Goal: Task Accomplishment & Management: Manage account settings

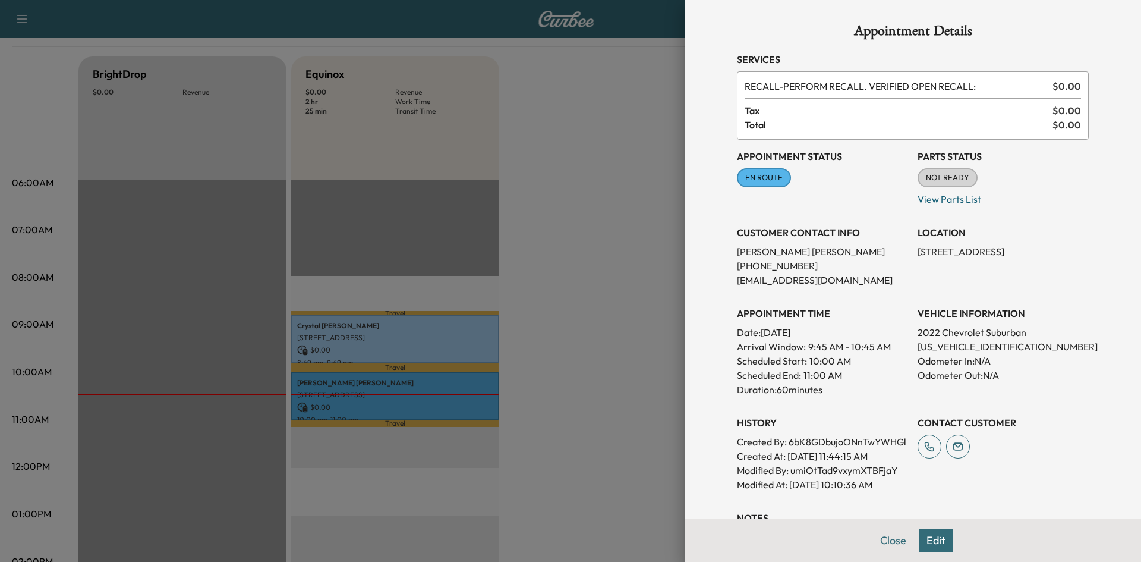
click at [885, 545] on button "Close" at bounding box center [894, 540] width 42 height 24
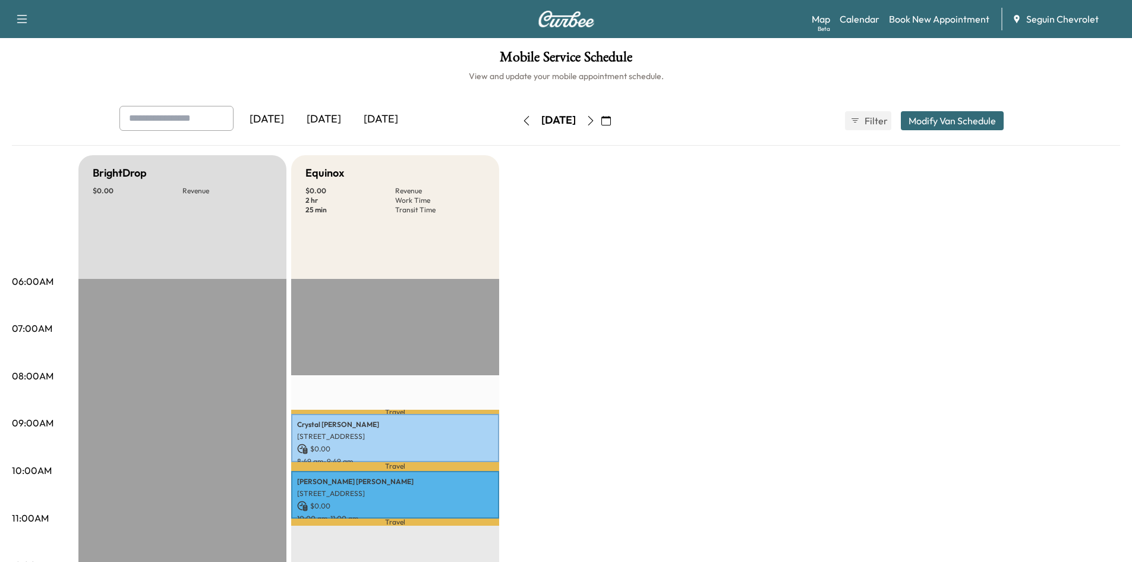
click at [596, 121] on icon "button" at bounding box center [591, 121] width 10 height 10
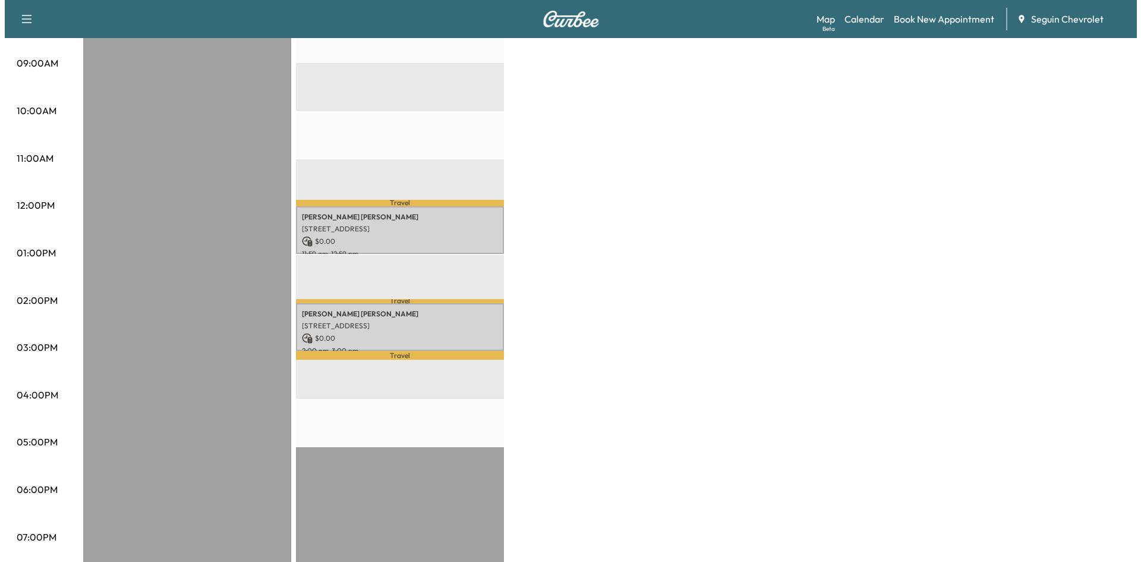
scroll to position [360, 0]
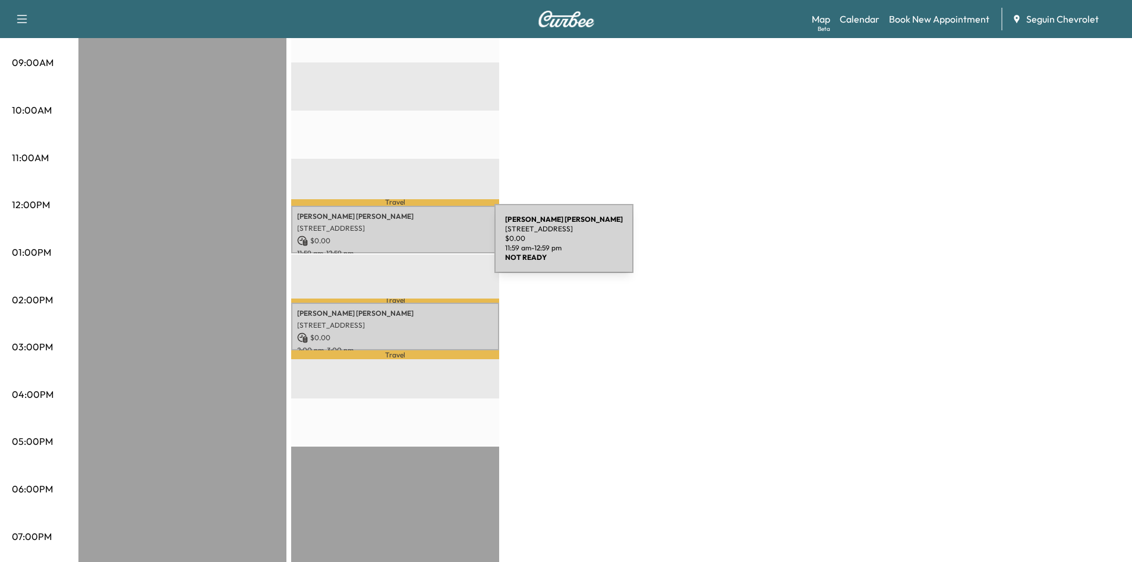
click at [405, 248] on p "11:59 am - 12:59 pm" at bounding box center [395, 253] width 196 height 10
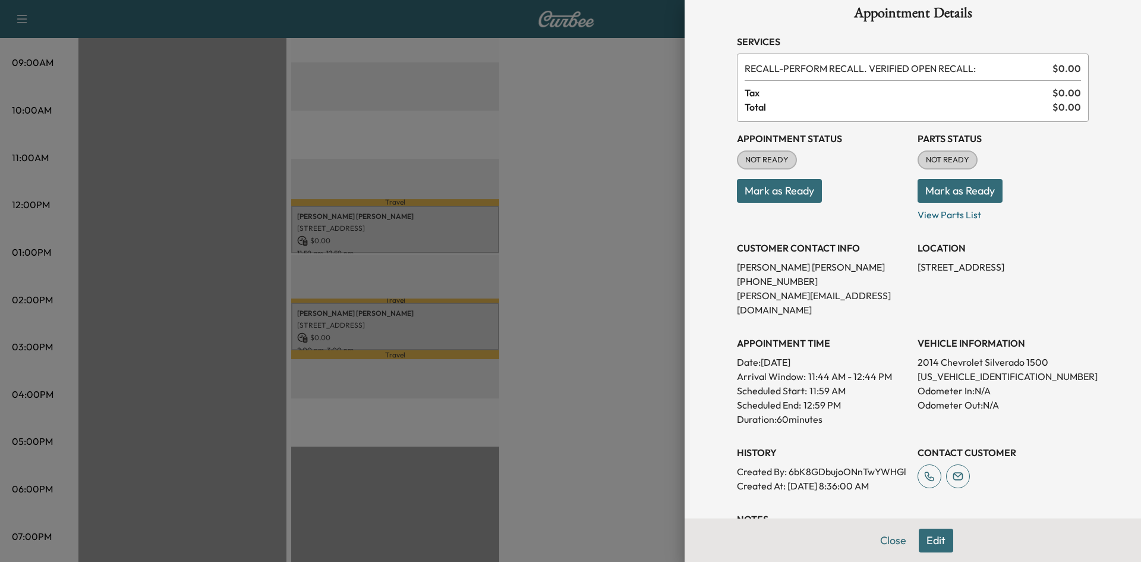
scroll to position [0, 0]
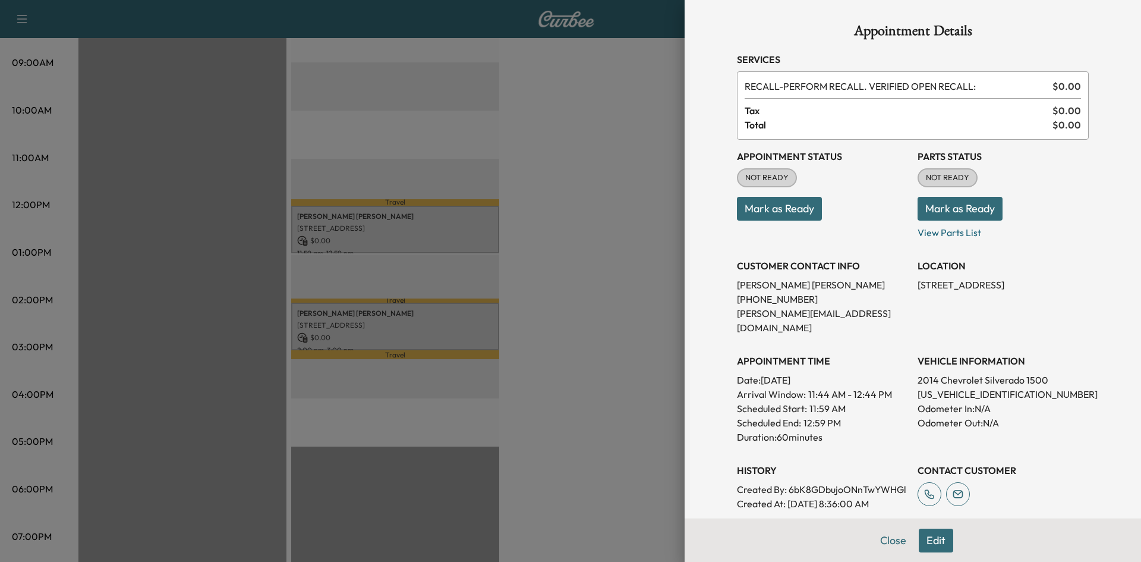
click at [647, 111] on div at bounding box center [570, 281] width 1141 height 562
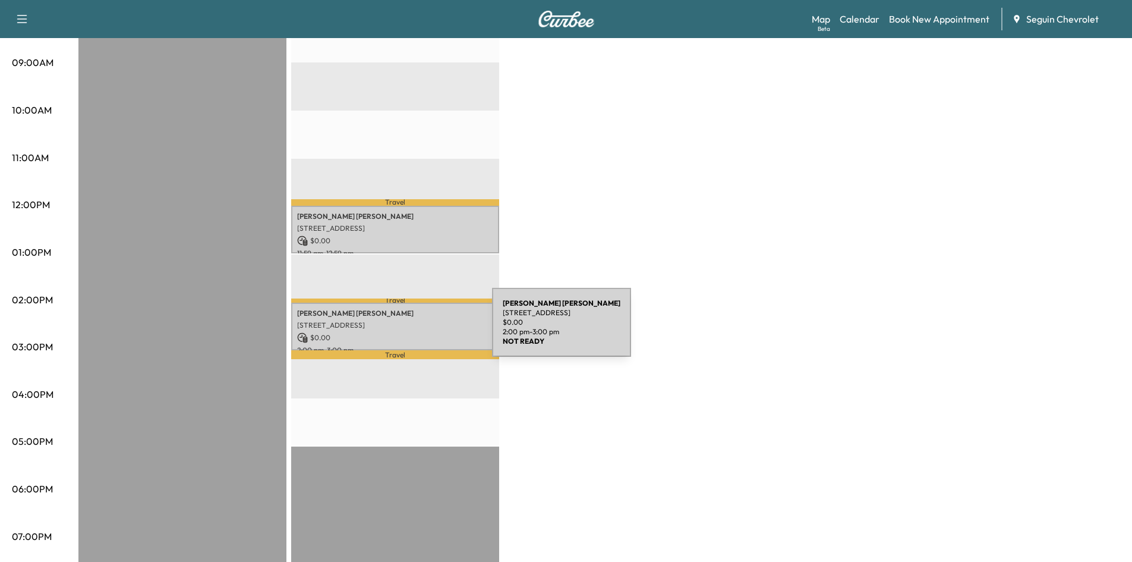
click at [403, 332] on p "$ 0.00" at bounding box center [395, 337] width 196 height 11
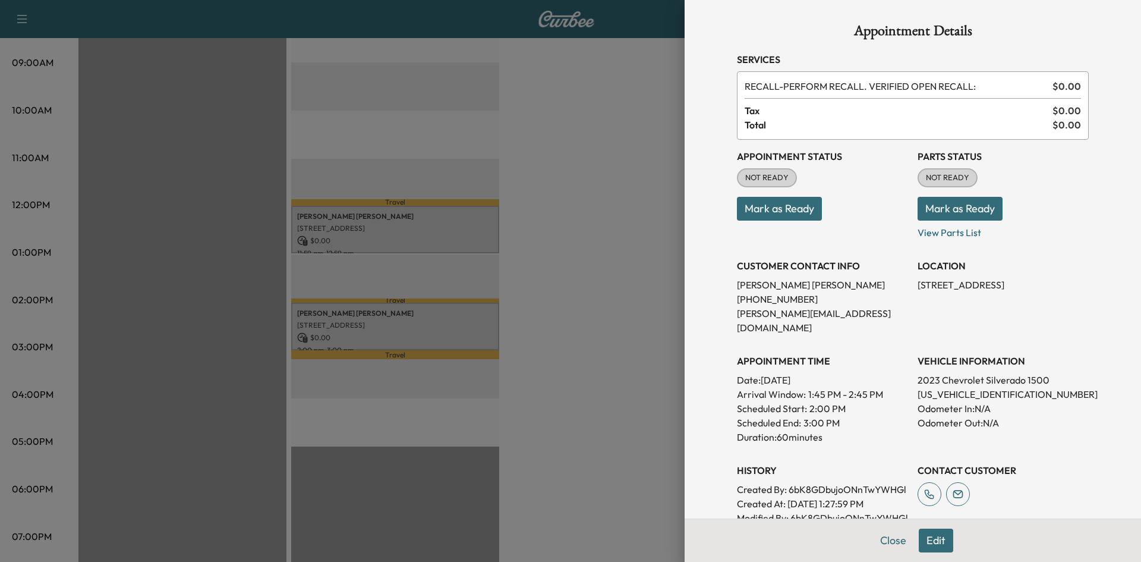
click at [620, 209] on div at bounding box center [570, 281] width 1141 height 562
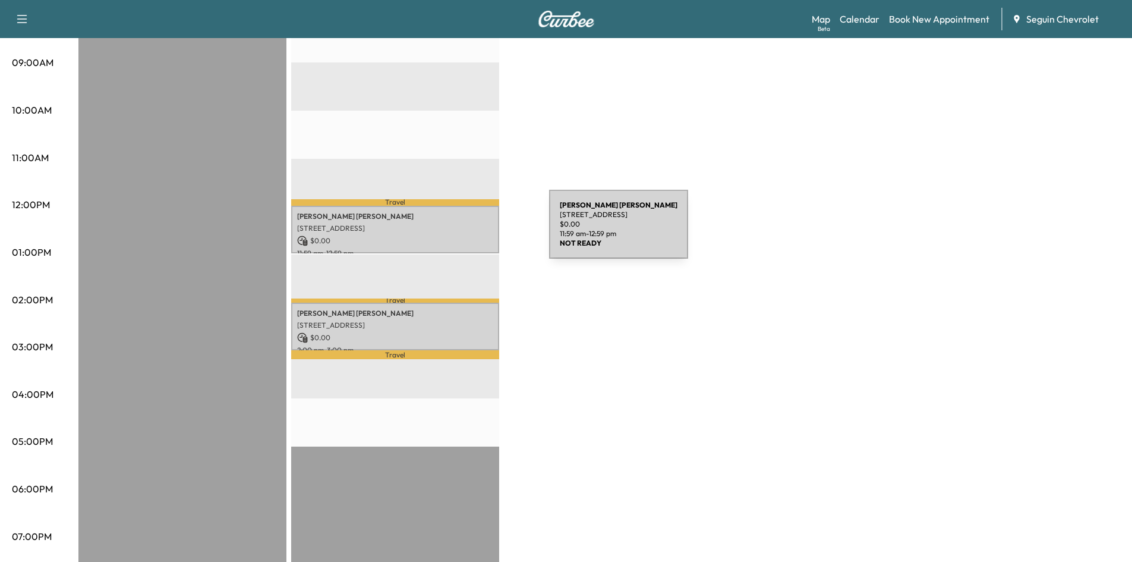
click at [460, 231] on div "[PERSON_NAME] [STREET_ADDRESS] $ 0.00 11:59 am - 12:59 pm" at bounding box center [395, 230] width 208 height 48
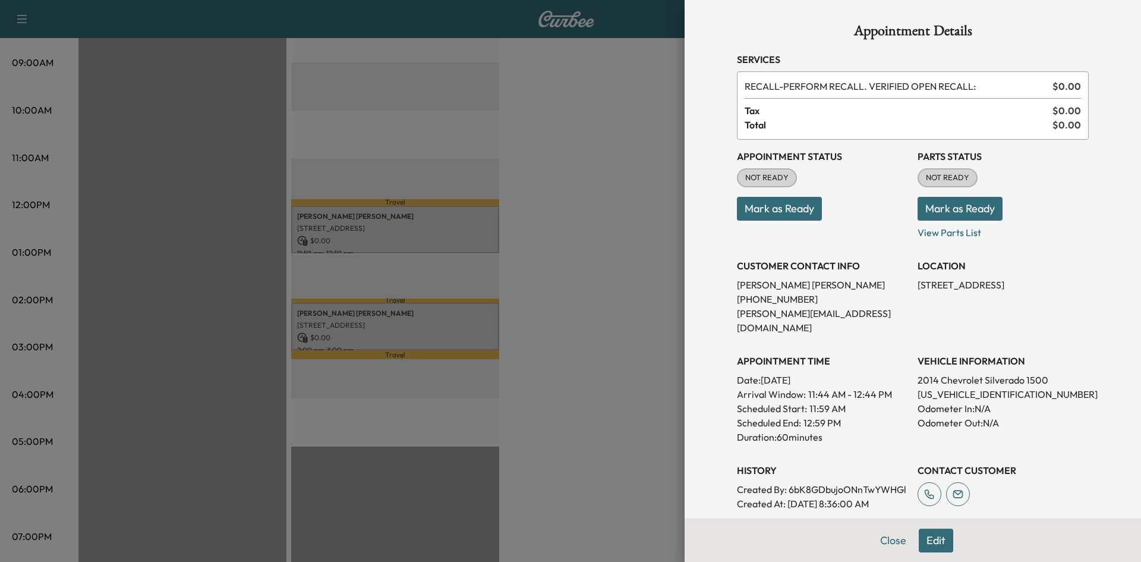
click at [767, 209] on button "Mark as Ready" at bounding box center [779, 209] width 85 height 24
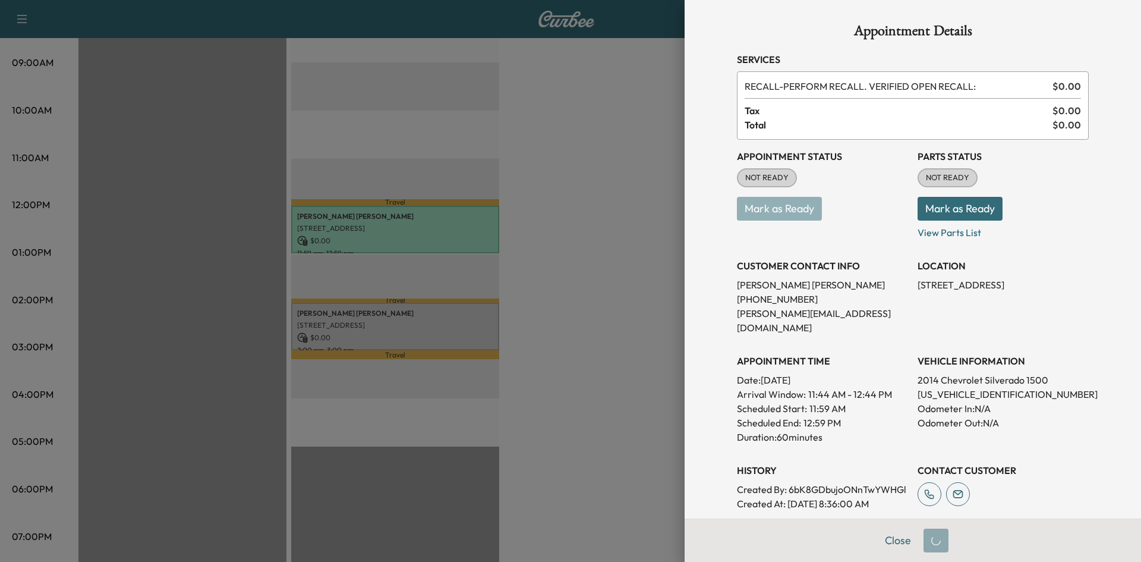
click at [498, 298] on div at bounding box center [570, 281] width 1141 height 562
click at [606, 264] on div at bounding box center [570, 281] width 1141 height 562
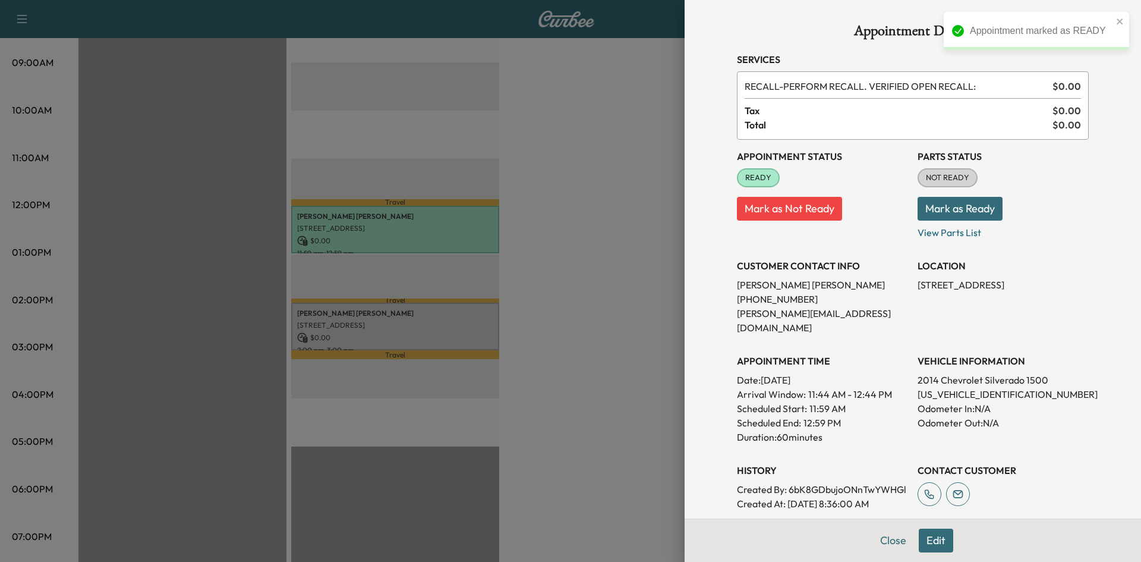
click at [778, 508] on p "Created At : [DATE] 8:36:00 AM" at bounding box center [822, 503] width 171 height 14
click at [888, 547] on button "Close" at bounding box center [894, 540] width 42 height 24
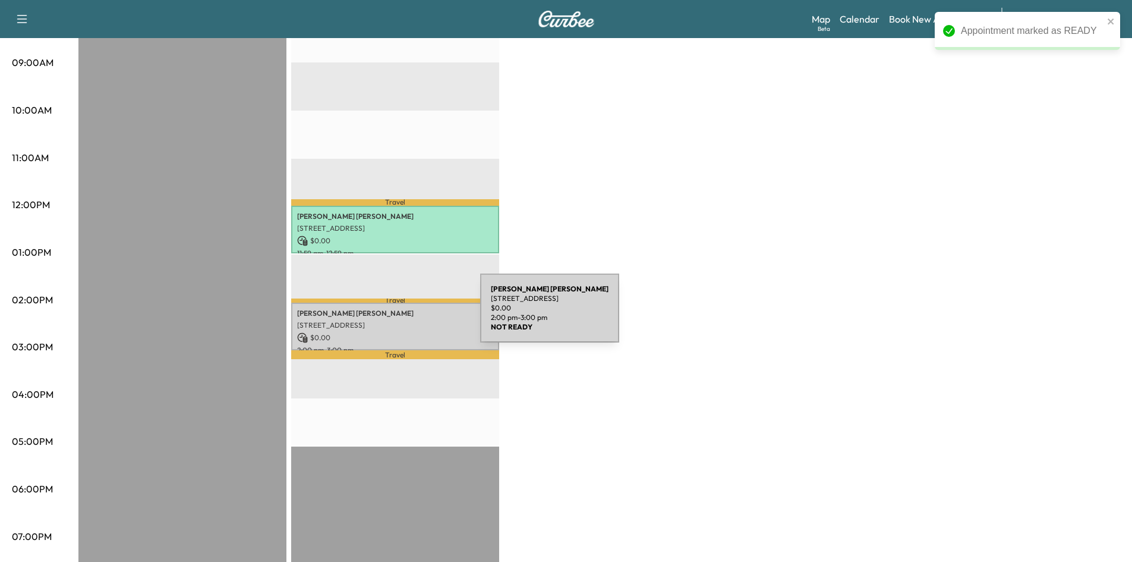
click at [391, 315] on div "[PERSON_NAME] [STREET_ADDRESS][PERSON_NAME] $ 0.00 2:00 pm - 3:00 pm" at bounding box center [395, 327] width 208 height 48
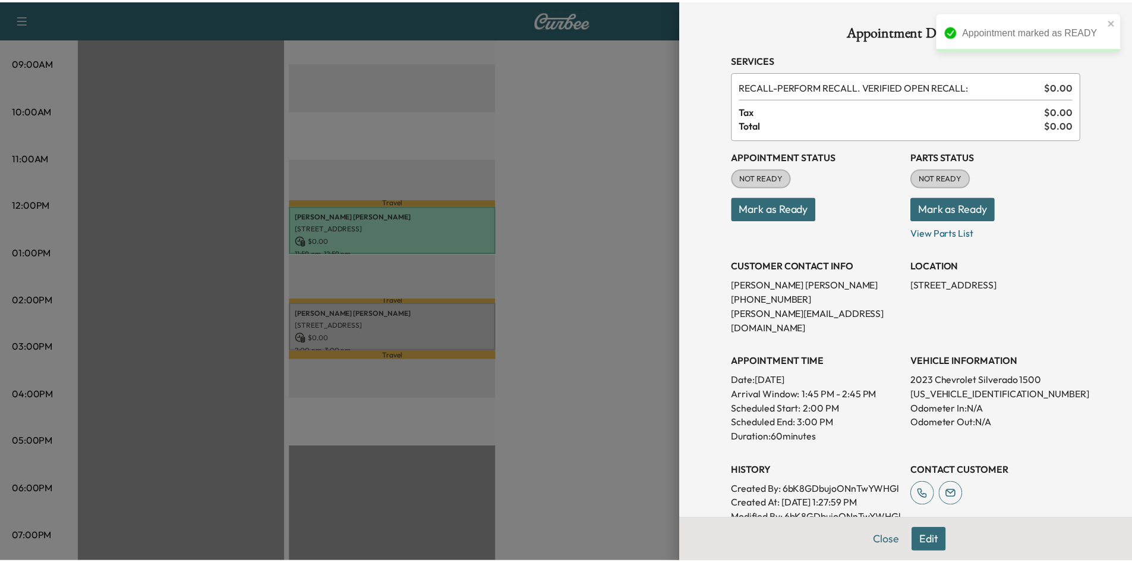
scroll to position [115, 0]
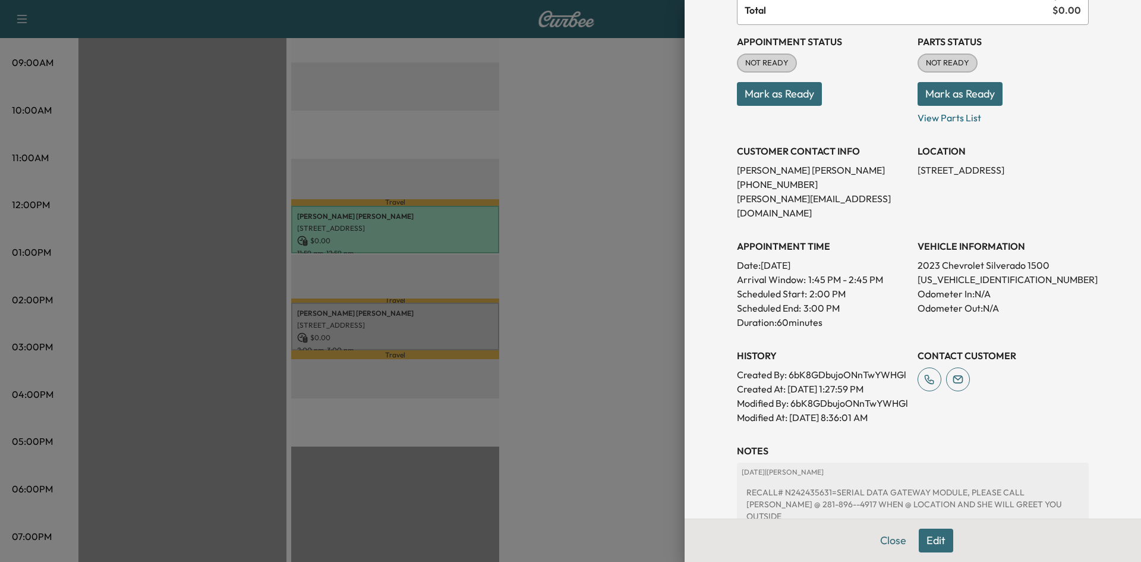
click at [772, 111] on div "Appointment Status NOT READY Mark as Ready" at bounding box center [822, 75] width 171 height 100
click at [766, 101] on button "Mark as Ready" at bounding box center [779, 94] width 85 height 24
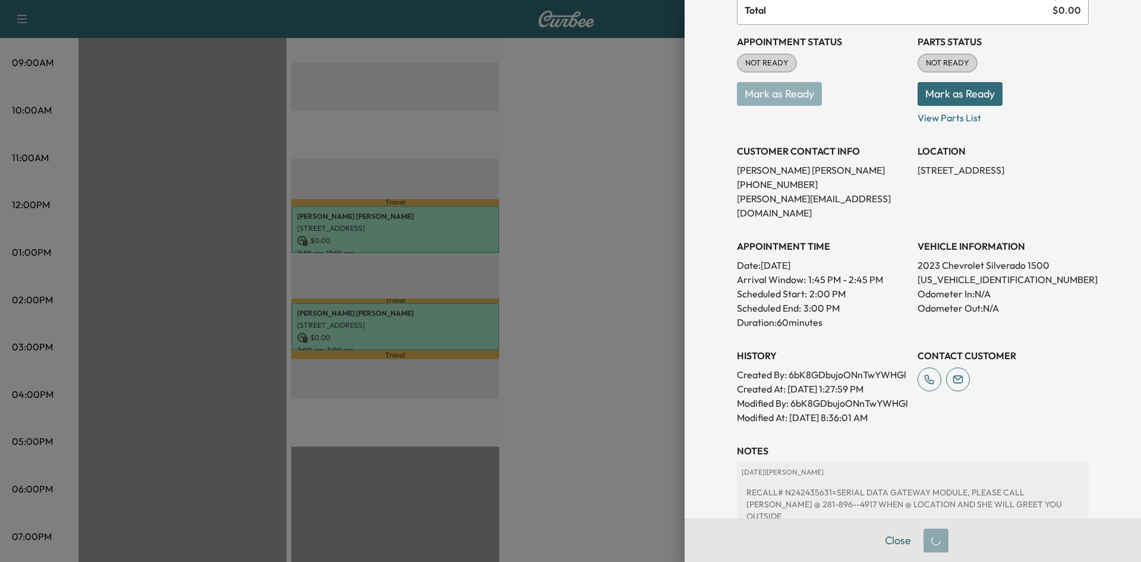
click at [586, 291] on div at bounding box center [570, 281] width 1141 height 562
click at [899, 537] on button "Close" at bounding box center [898, 540] width 42 height 24
